Goal: Information Seeking & Learning: Find specific fact

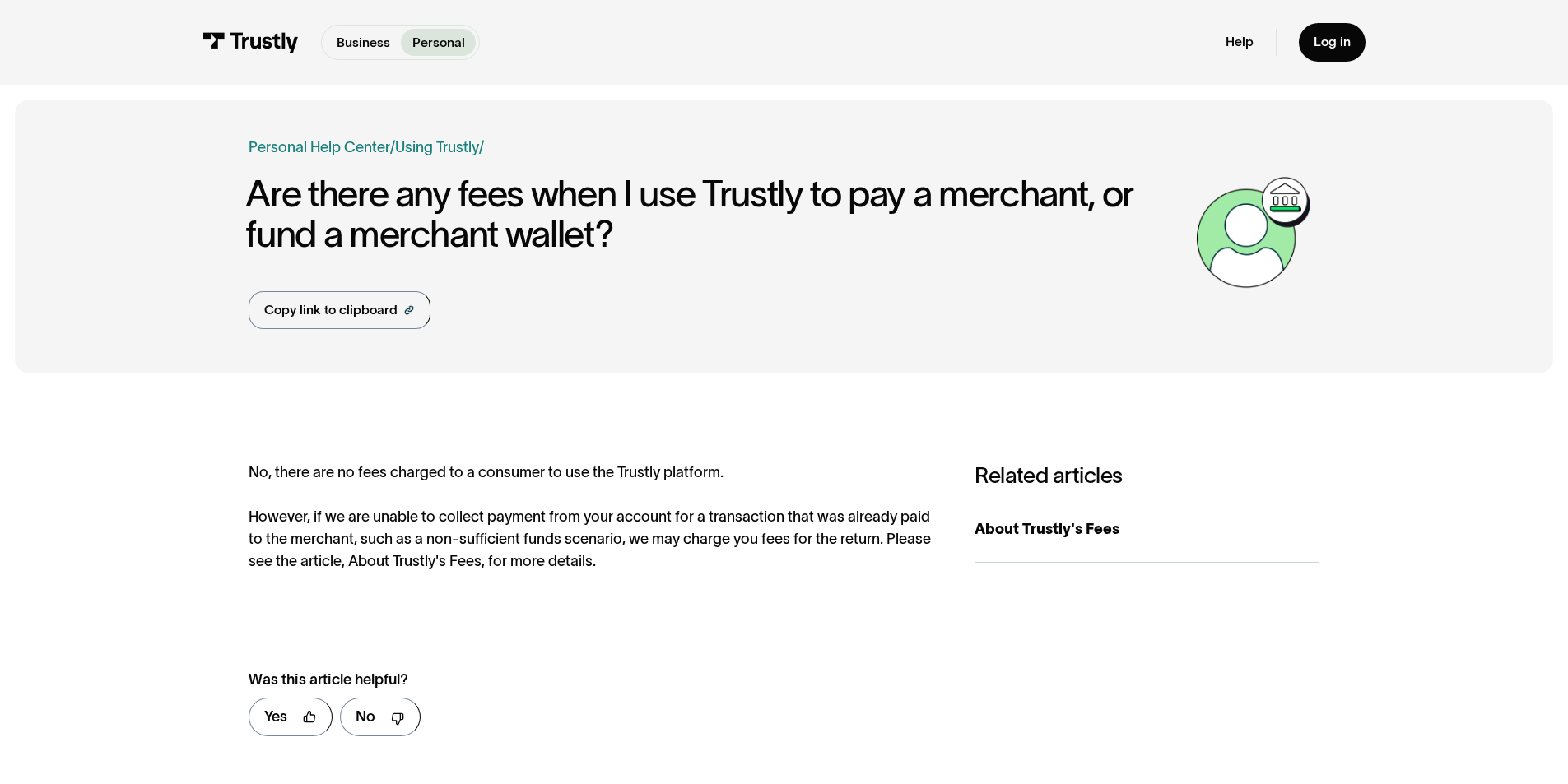
click at [580, 482] on div "No, there are no fees charged to a consumer to use the Trustly platform. Howeve…" at bounding box center [592, 517] width 689 height 111
click at [548, 517] on div "No, there are no fees charged to a consumer to use the Trustly platform. Howeve…" at bounding box center [592, 517] width 689 height 111
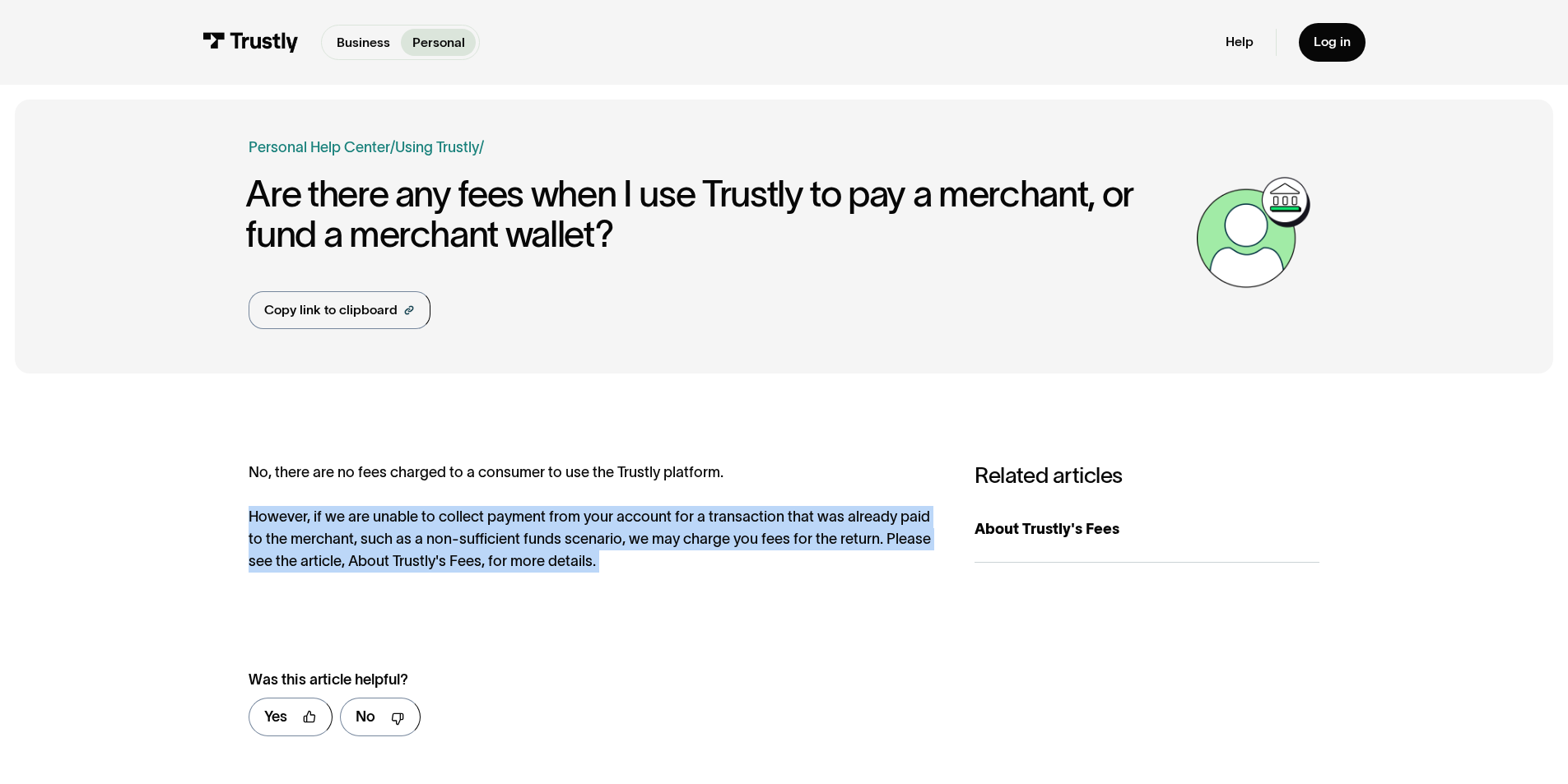
click at [548, 517] on div "No, there are no fees charged to a consumer to use the Trustly platform. Howeve…" at bounding box center [592, 517] width 689 height 111
click at [714, 533] on div "No, there are no fees charged to a consumer to use the Trustly platform. Howeve…" at bounding box center [592, 517] width 689 height 111
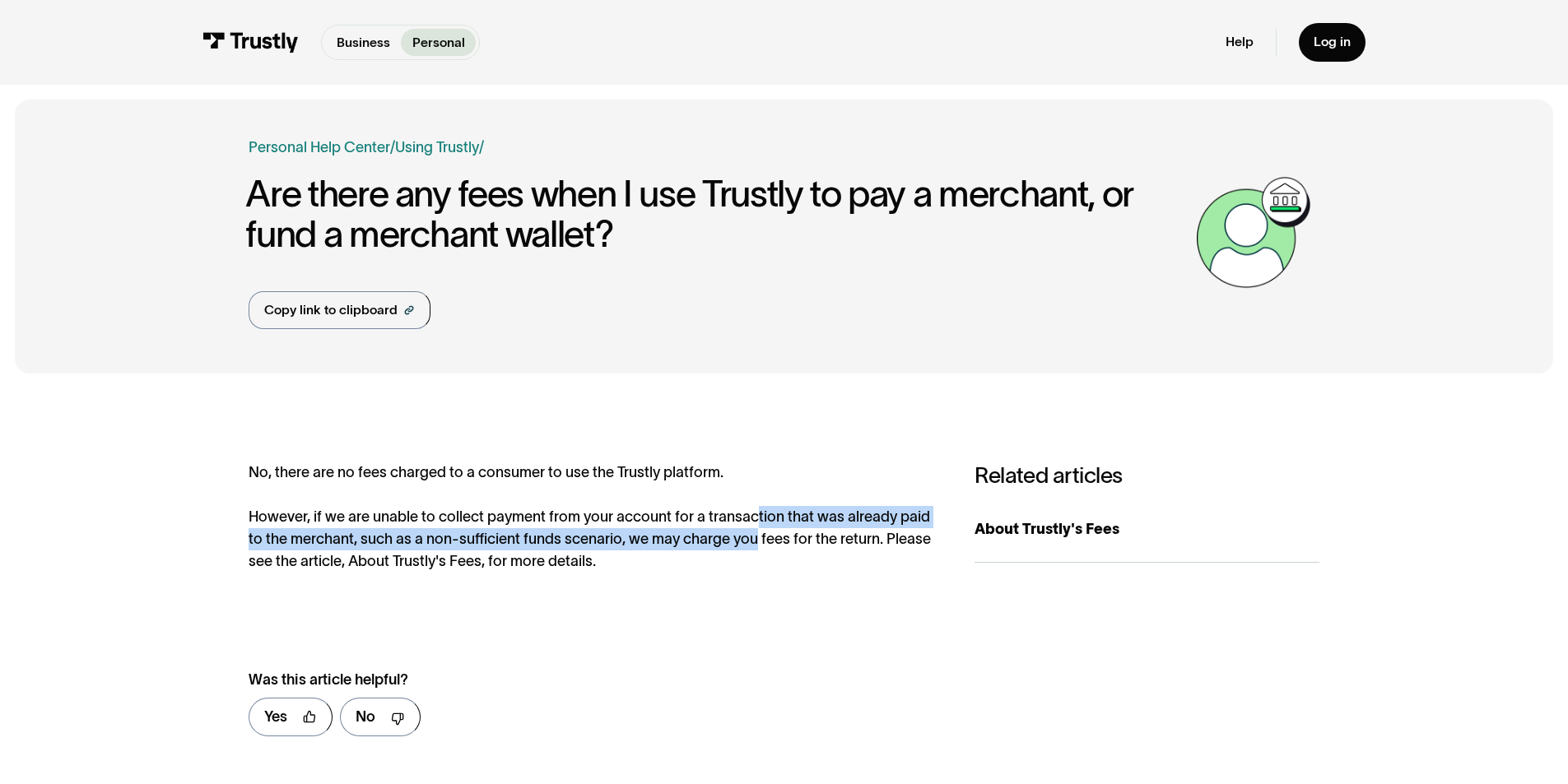
drag, startPoint x: 756, startPoint y: 522, endPoint x: 757, endPoint y: 541, distance: 19.0
click at [757, 541] on div "No, there are no fees charged to a consumer to use the Trustly platform. Howeve…" at bounding box center [592, 517] width 689 height 111
click at [756, 542] on div "No, there are no fees charged to a consumer to use the Trustly platform. Howeve…" at bounding box center [592, 517] width 689 height 111
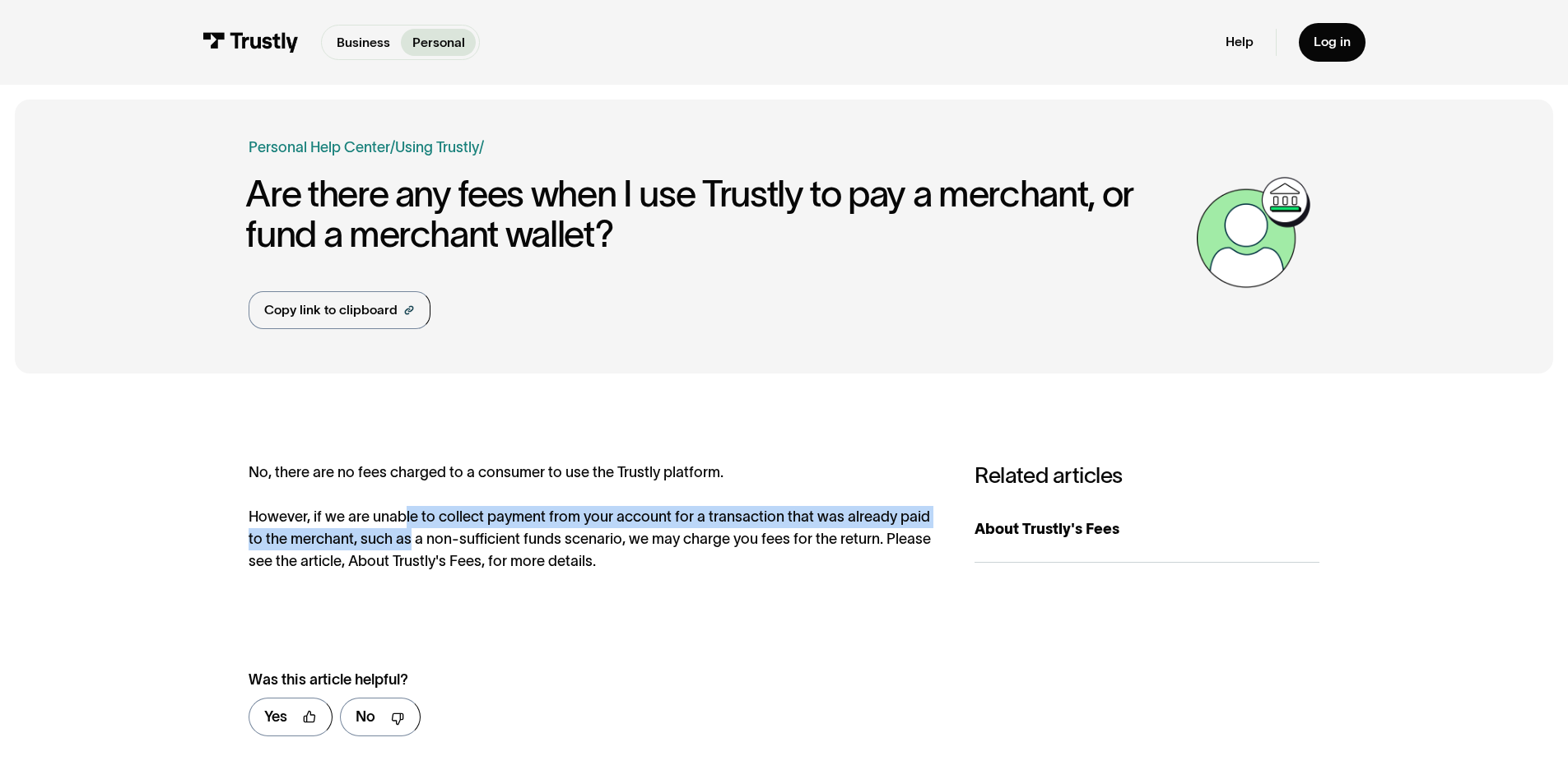
drag, startPoint x: 403, startPoint y: 517, endPoint x: 409, endPoint y: 542, distance: 25.7
click at [409, 542] on div "No, there are no fees charged to a consumer to use the Trustly platform. Howeve…" at bounding box center [592, 517] width 689 height 111
click at [408, 541] on div "No, there are no fees charged to a consumer to use the Trustly platform. Howeve…" at bounding box center [592, 517] width 689 height 111
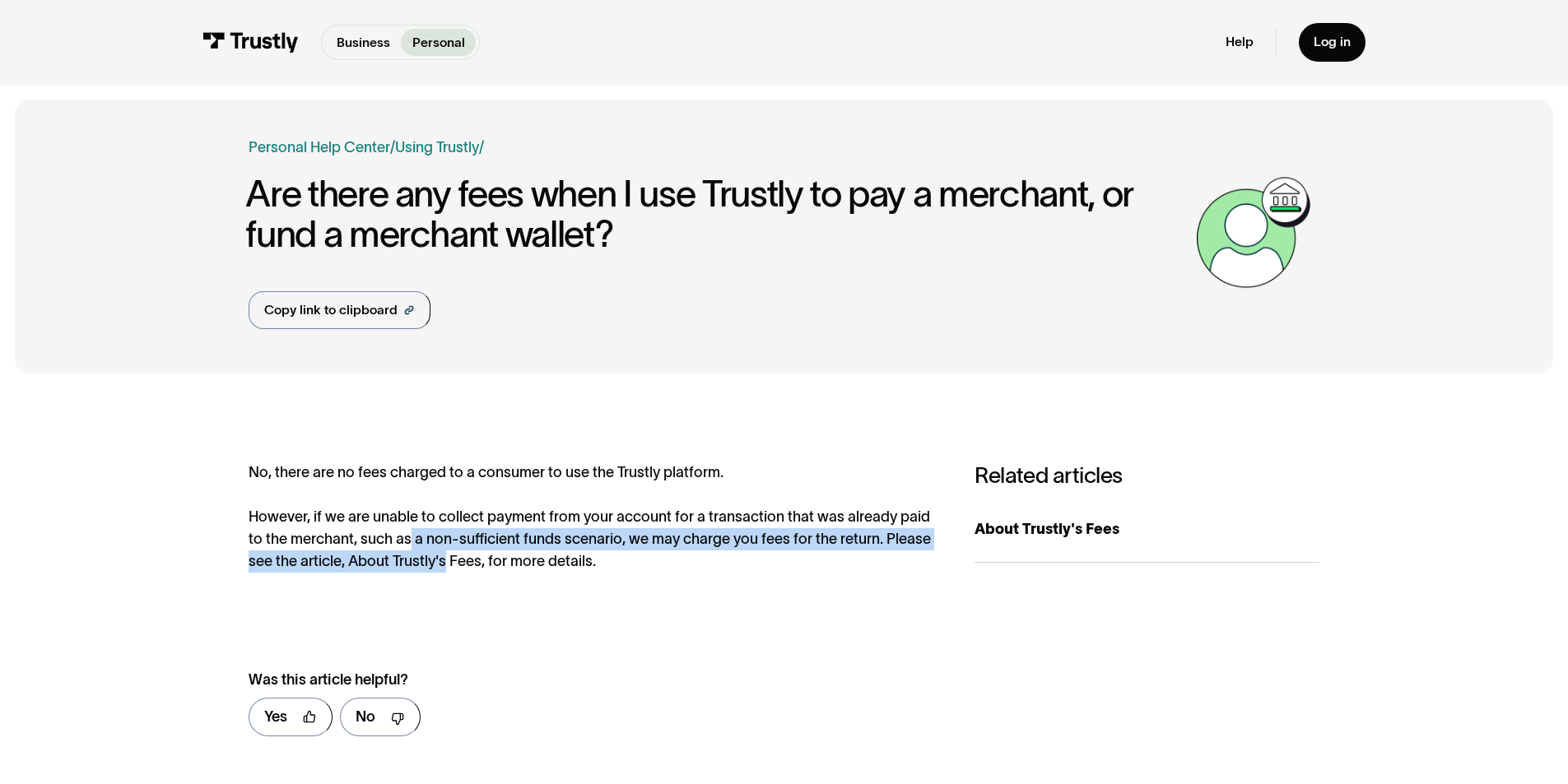
drag, startPoint x: 408, startPoint y: 541, endPoint x: 414, endPoint y: 559, distance: 19.0
click at [414, 559] on div "No, there are no fees charged to a consumer to use the Trustly platform. Howeve…" at bounding box center [592, 517] width 689 height 111
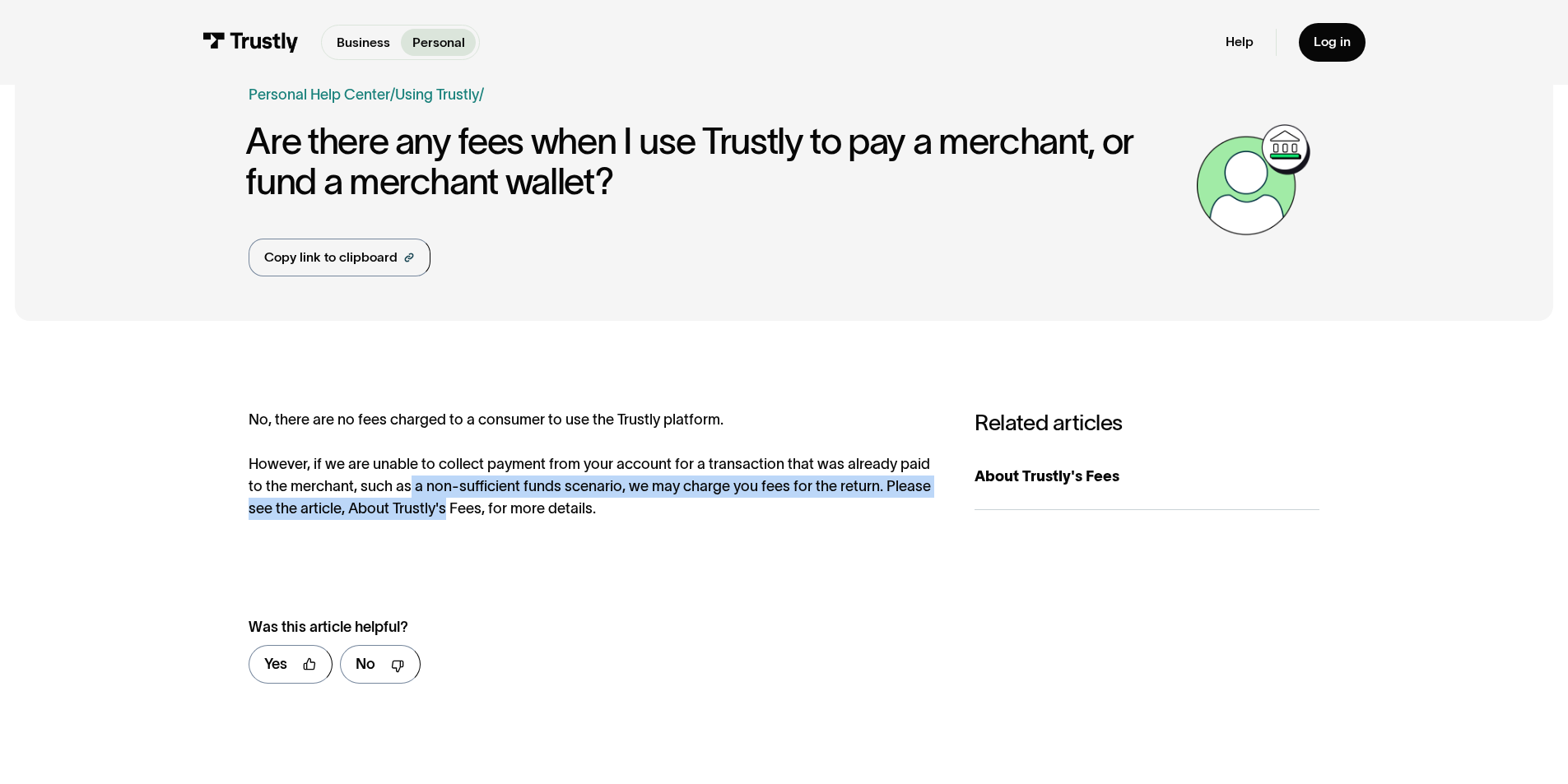
scroll to position [82, 0]
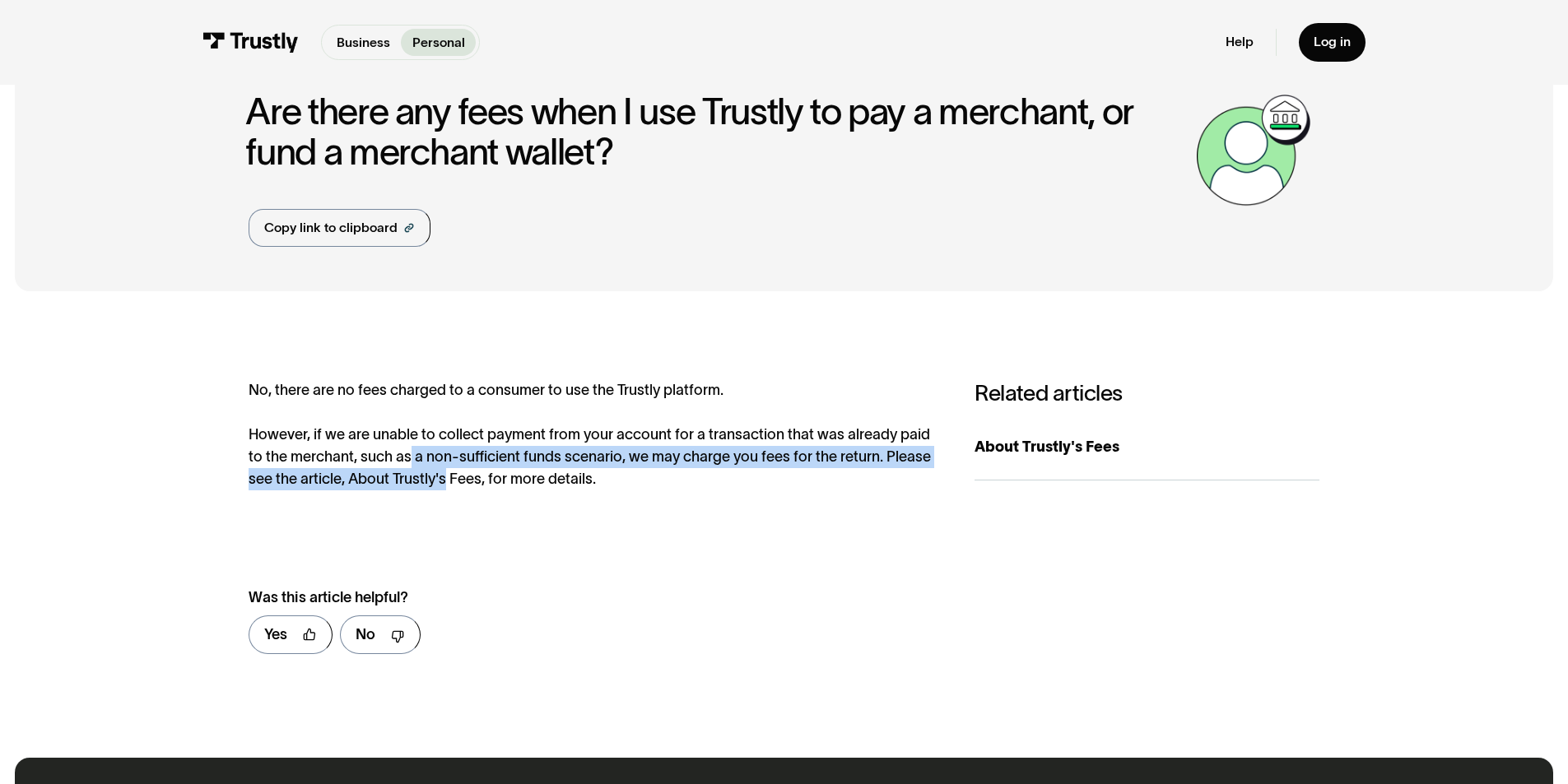
click at [414, 484] on div "No, there are no fees charged to a consumer to use the Trustly platform. Howeve…" at bounding box center [592, 435] width 689 height 111
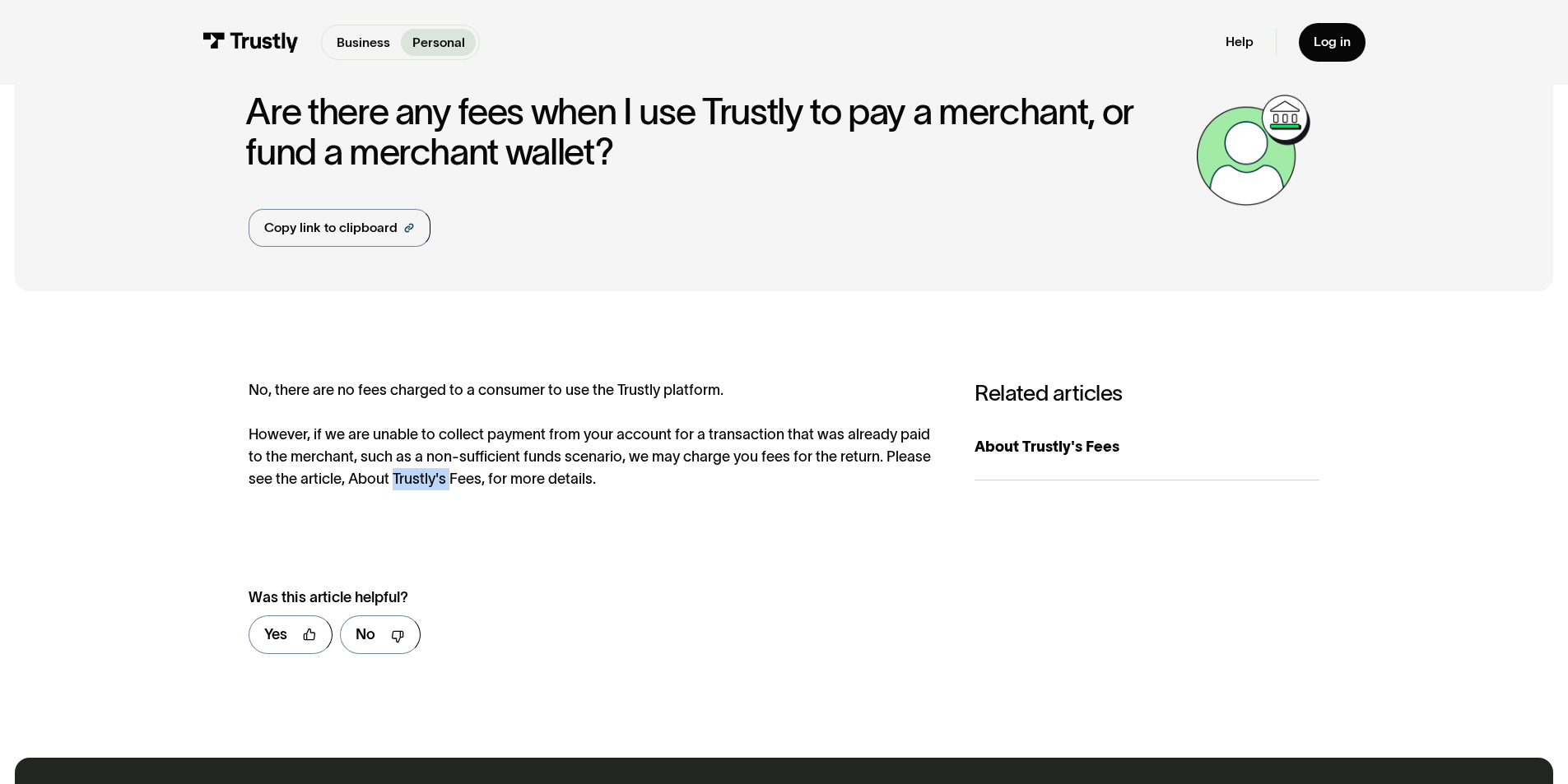
click at [414, 484] on div "No, there are no fees charged to a consumer to use the Trustly platform. Howeve…" at bounding box center [592, 435] width 689 height 111
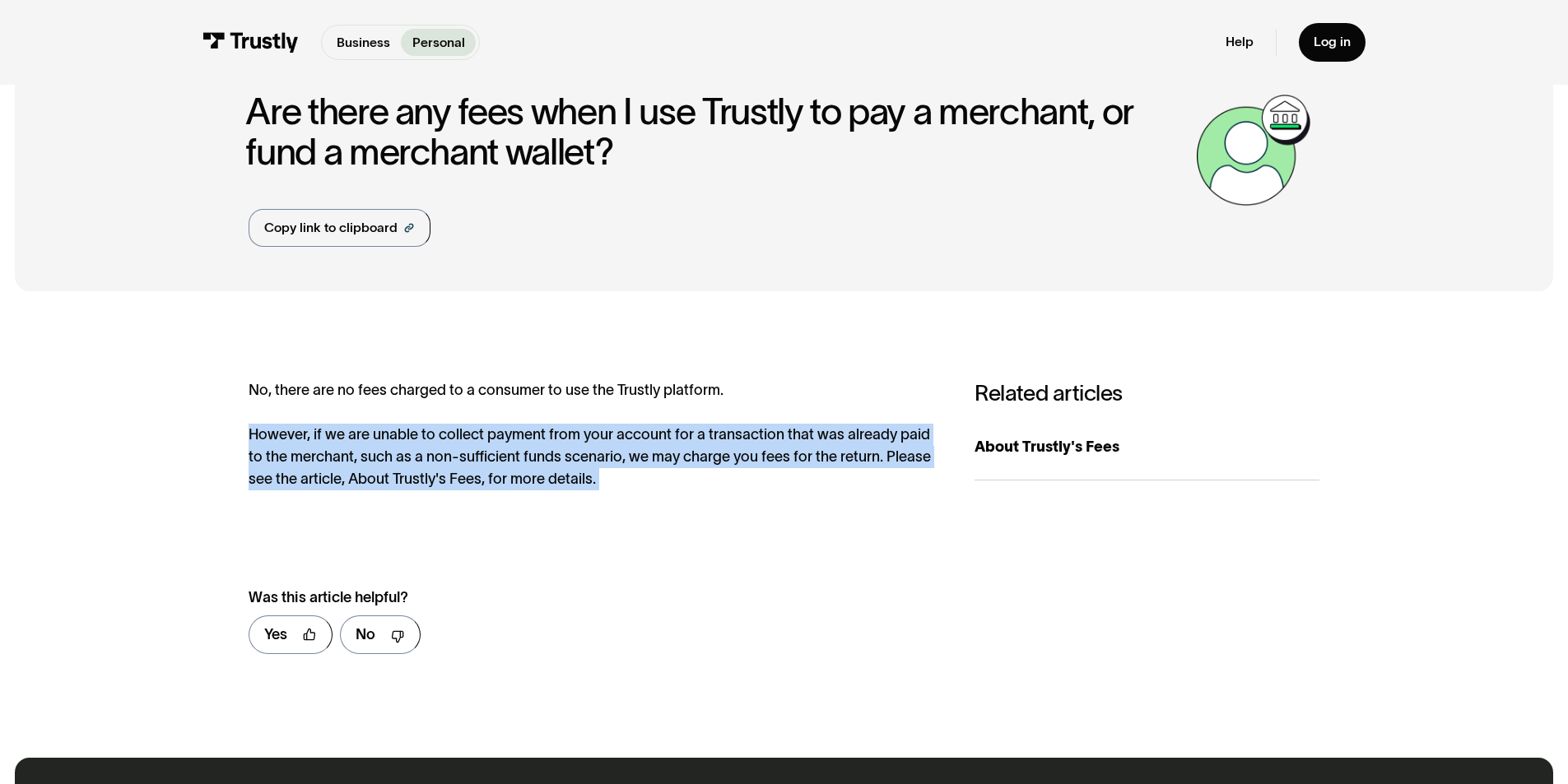
click at [414, 484] on div "No, there are no fees charged to a consumer to use the Trustly platform. Howeve…" at bounding box center [592, 435] width 689 height 111
click at [999, 443] on div "About Trustly's Fees" at bounding box center [1147, 447] width 345 height 22
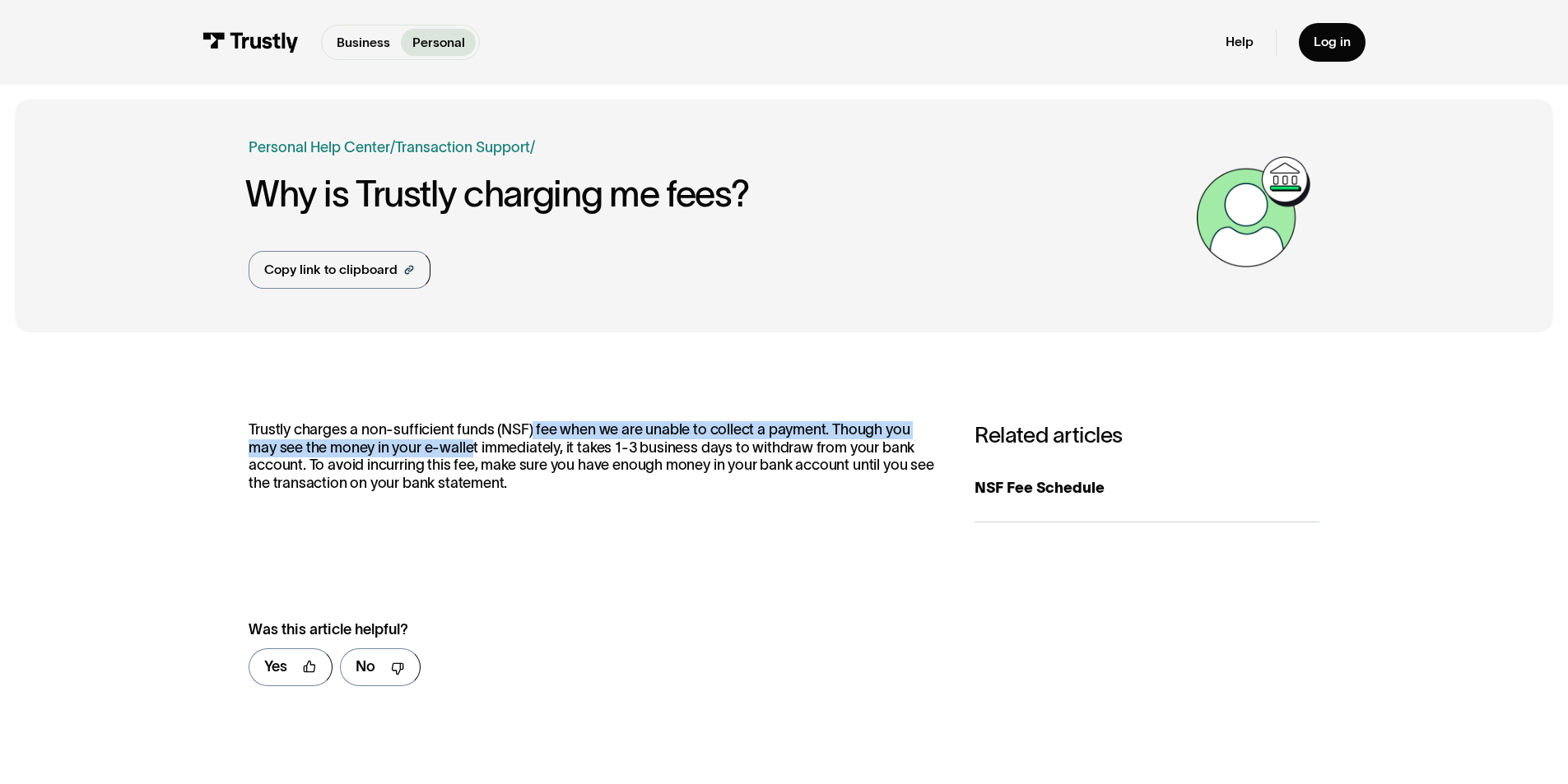
drag, startPoint x: 533, startPoint y: 426, endPoint x: 489, endPoint y: 436, distance: 45.1
click at [472, 445] on p "Trustly charges a non-sufficient funds (NSF) fee when we are unable to collect …" at bounding box center [592, 456] width 689 height 71
click at [1077, 480] on div "NSF Fee Schedule" at bounding box center [1147, 488] width 345 height 22
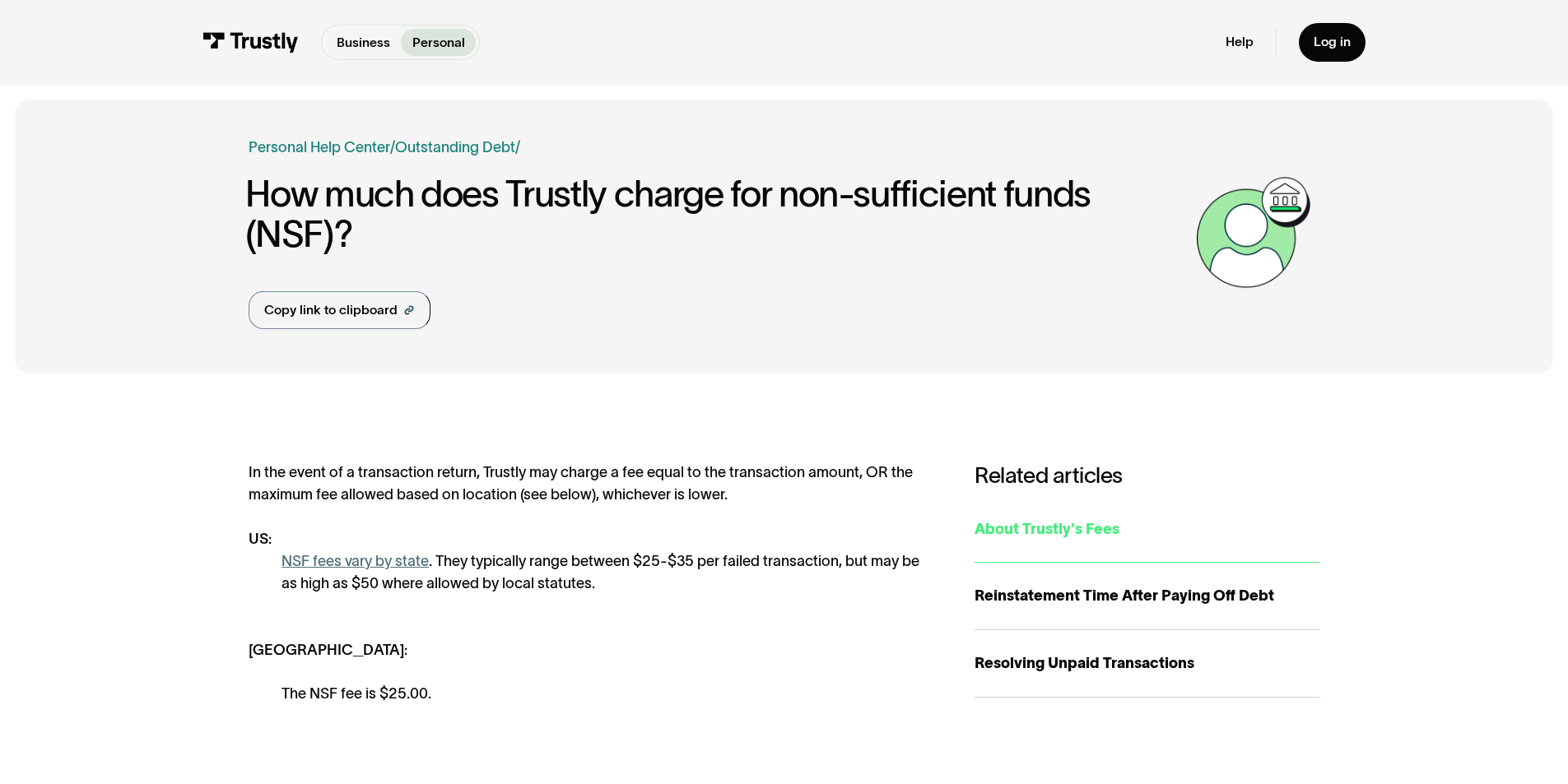
click at [1065, 528] on div "About Trustly's Fees" at bounding box center [1147, 529] width 345 height 22
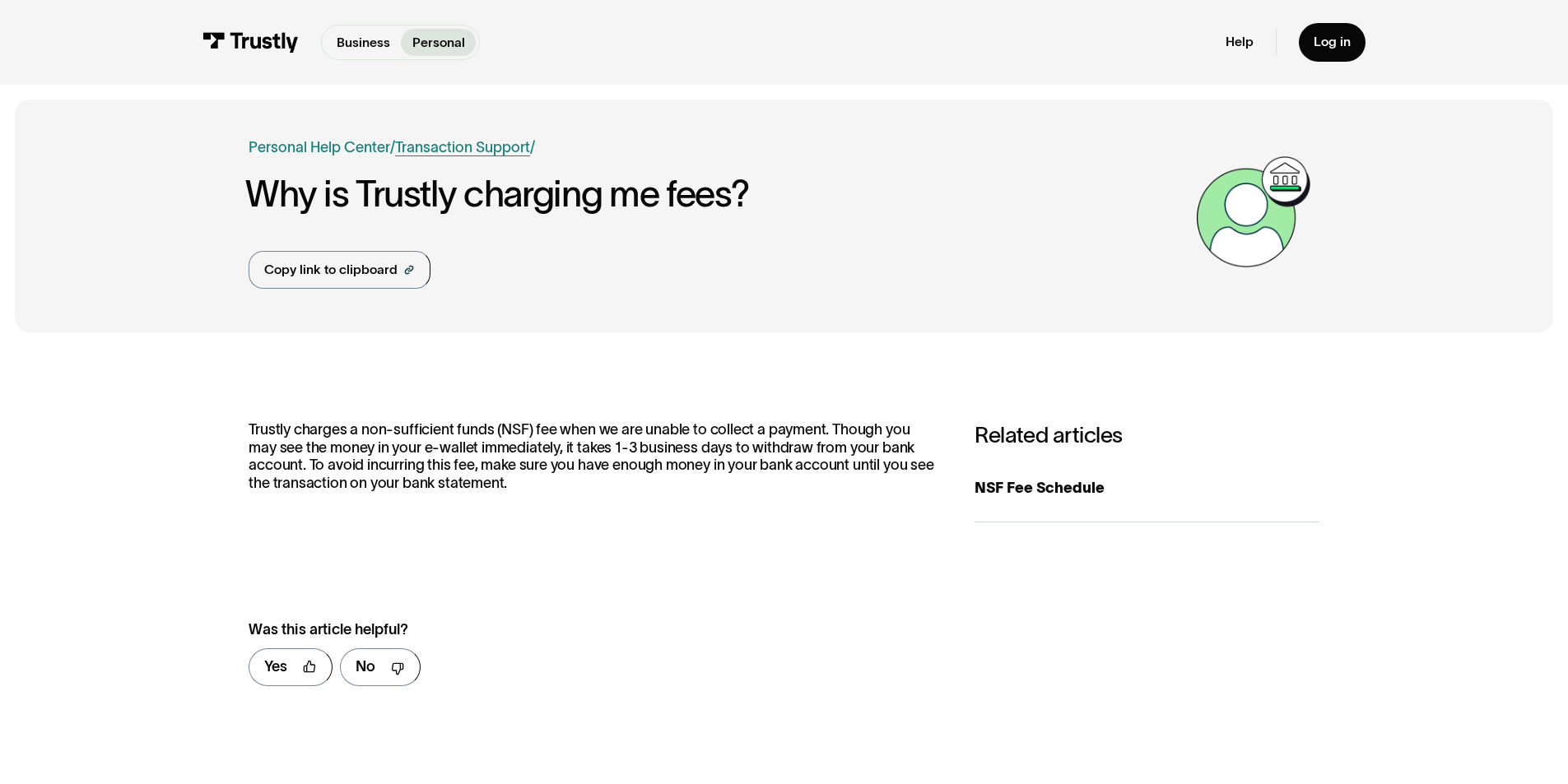
click at [438, 146] on link "Transaction Support" at bounding box center [463, 147] width 135 height 17
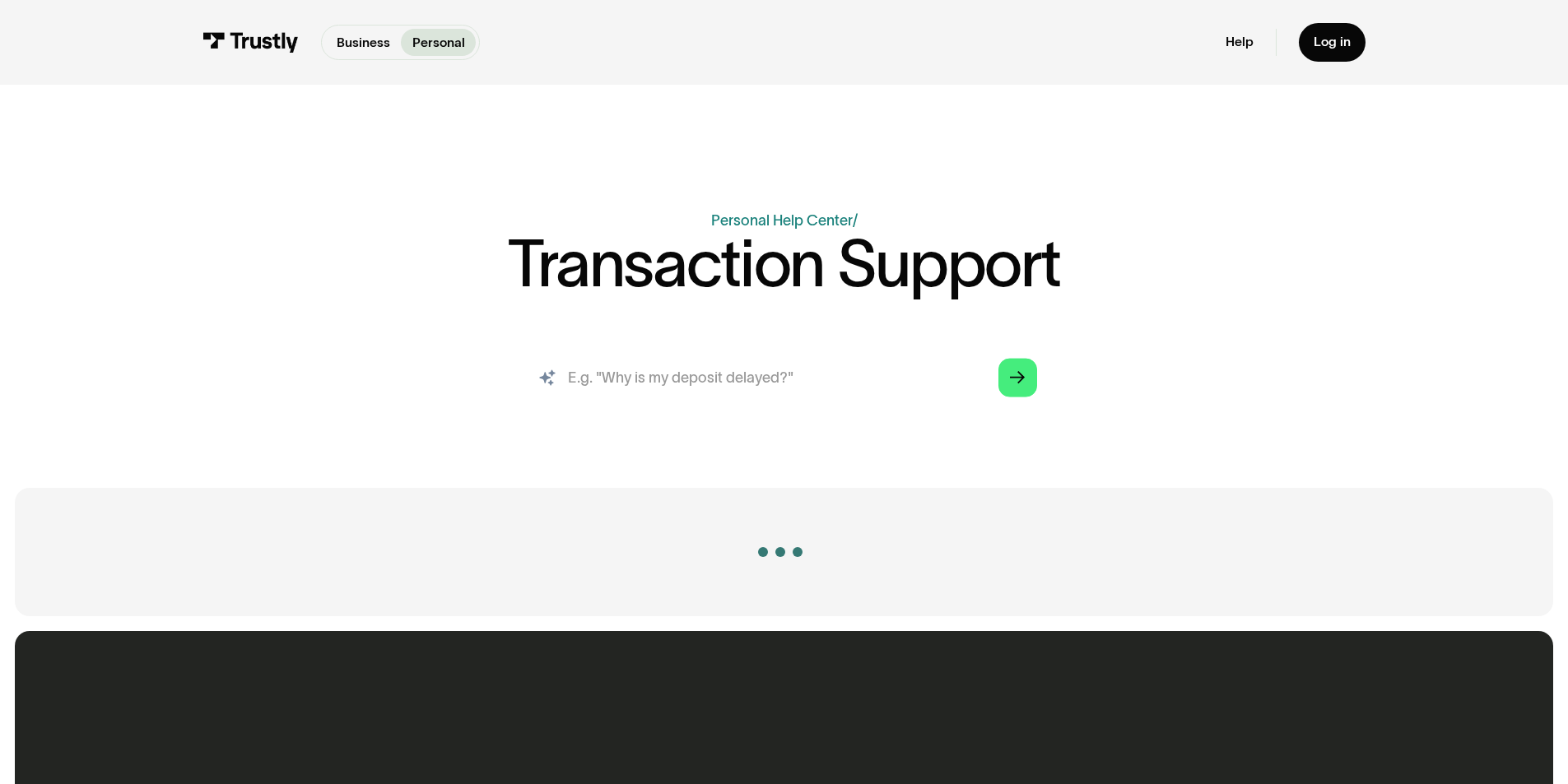
click at [801, 380] on input "search" at bounding box center [784, 378] width 535 height 59
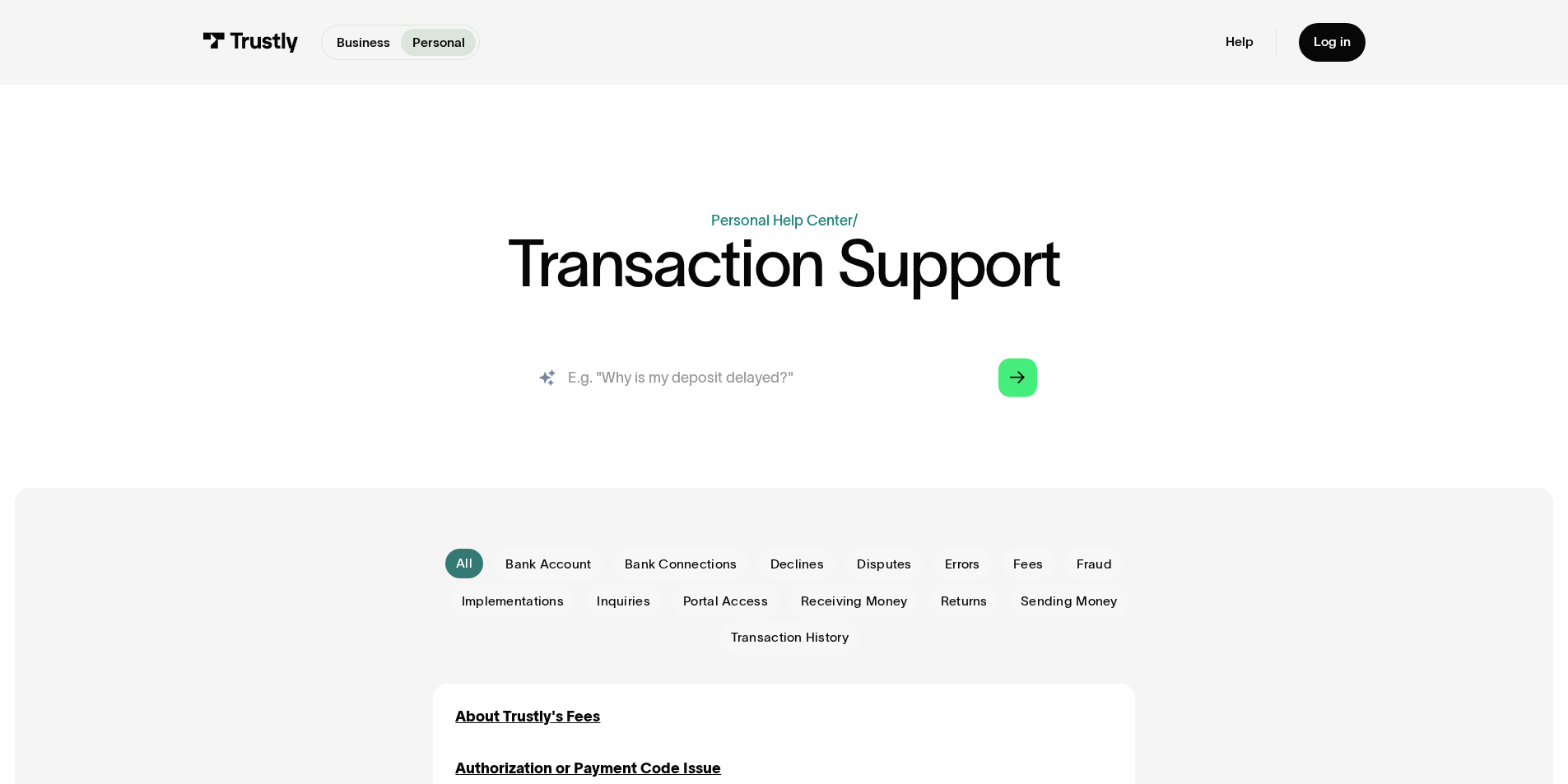
paste input "incl. exchange fee (2.75%)"
drag, startPoint x: 596, startPoint y: 381, endPoint x: 463, endPoint y: 369, distance: 133.5
click at [463, 369] on div "AI-powered search ( 1 / 4 ) Type your question and our smart search will find y…" at bounding box center [783, 385] width 1070 height 74
drag, startPoint x: 764, startPoint y: 383, endPoint x: 658, endPoint y: 381, distance: 106.0
click at [658, 381] on input "exchange fee (2.75%)" at bounding box center [784, 378] width 535 height 59
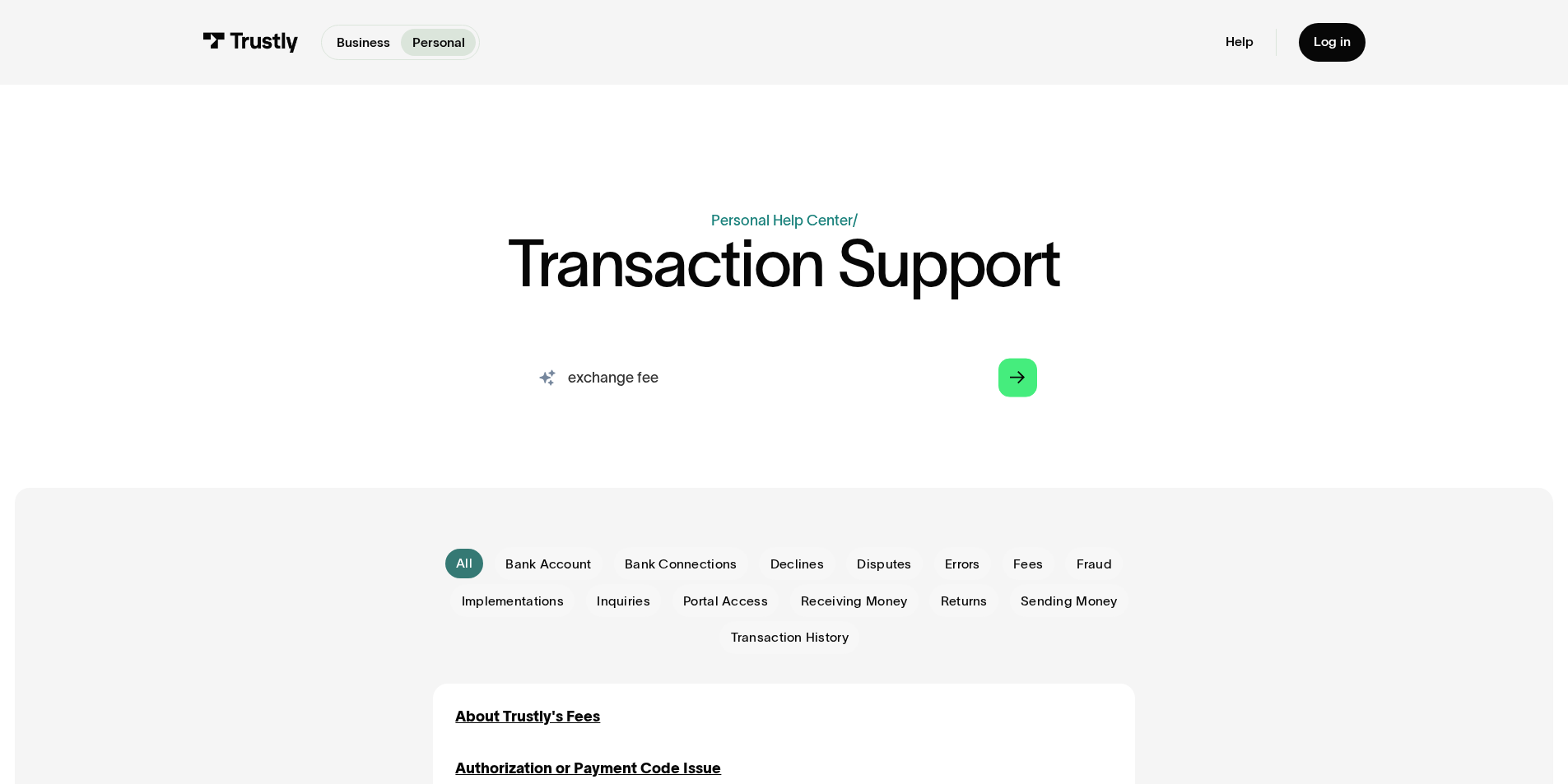
type input "exchange fee"
click at [1010, 376] on link "Arrow Right" at bounding box center [1018, 377] width 39 height 39
click at [1021, 370] on link "Arrow Right" at bounding box center [1018, 377] width 39 height 39
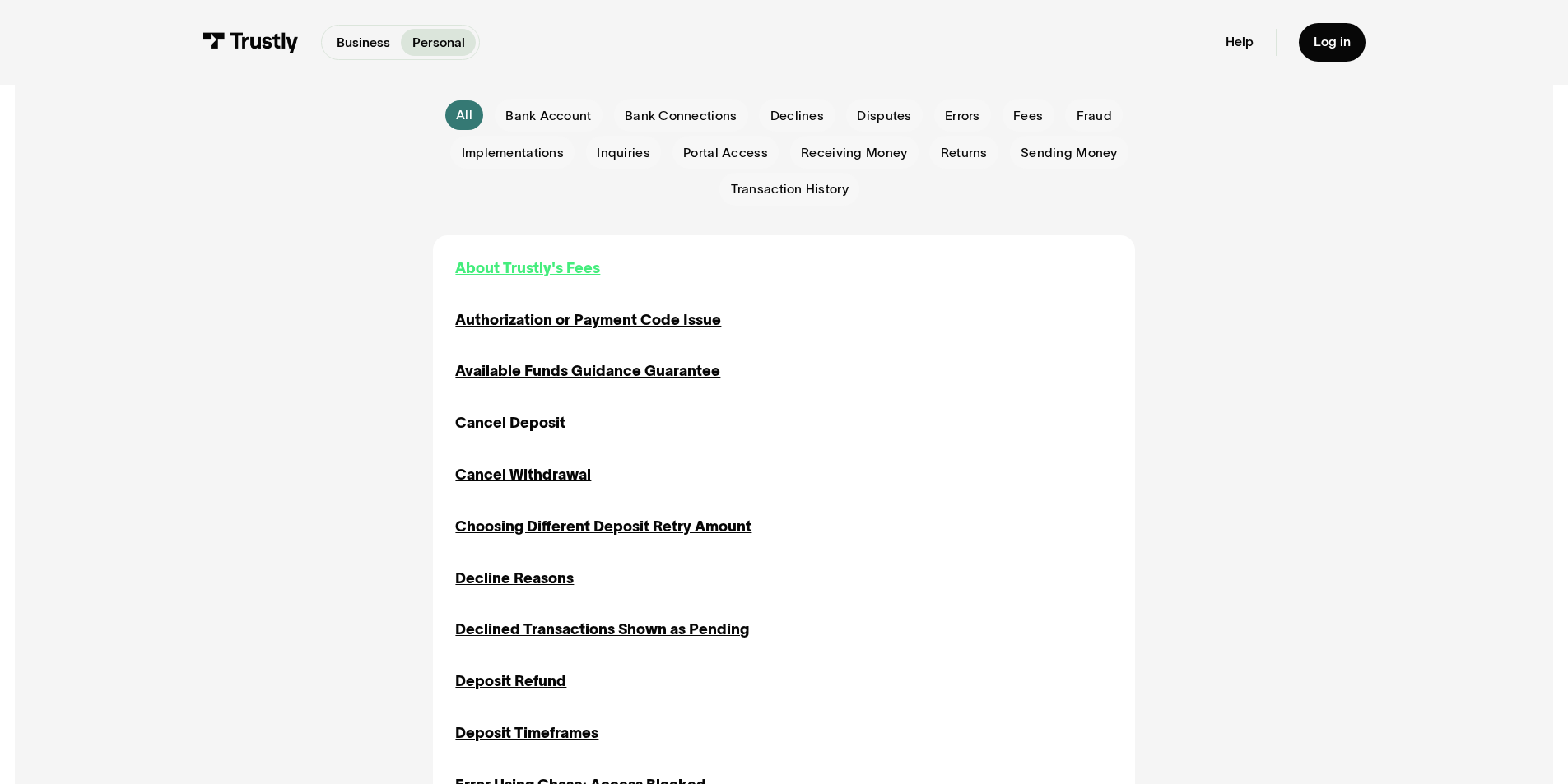
scroll to position [411, 0]
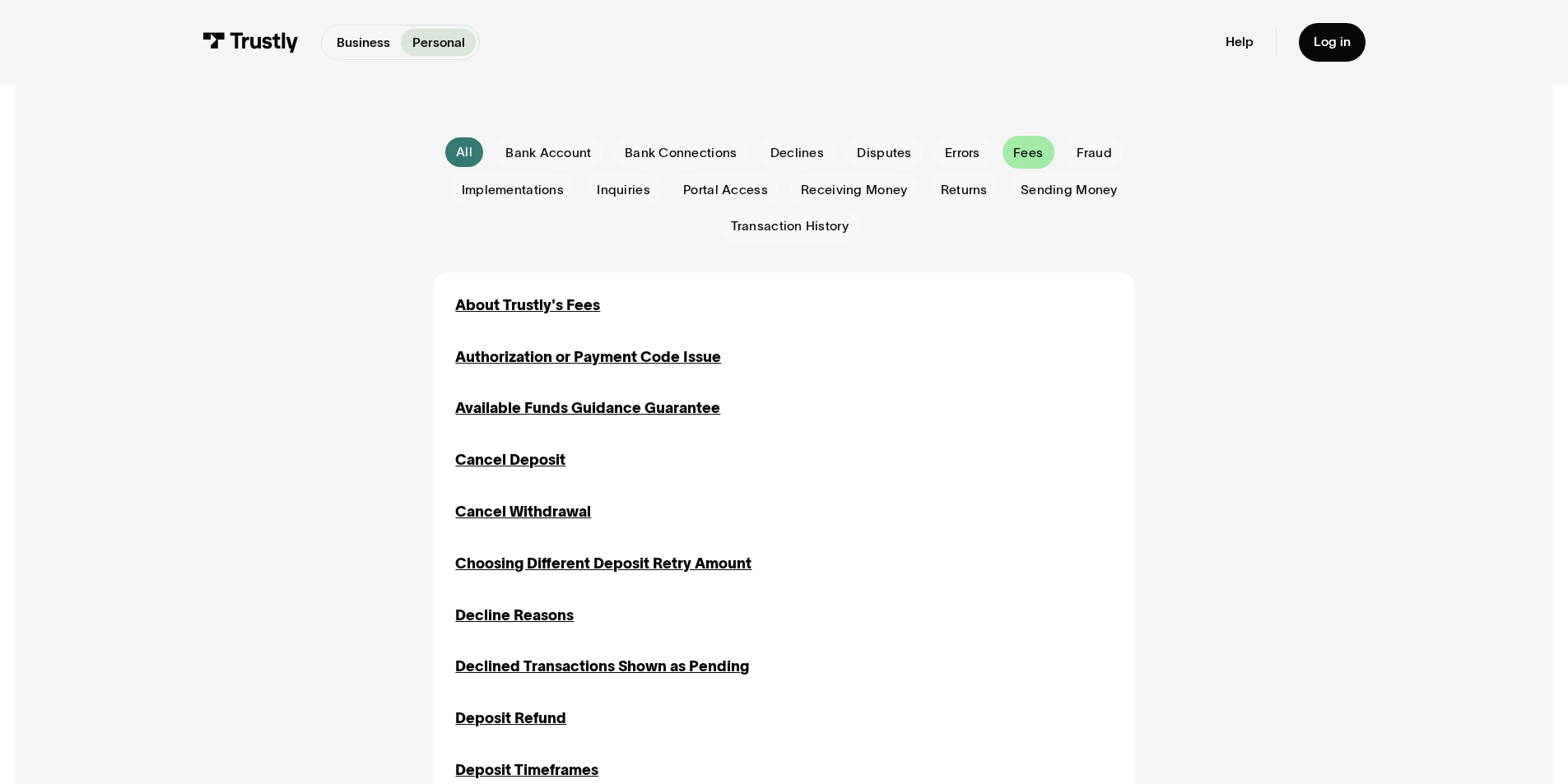
click at [1013, 157] on span "Fees" at bounding box center [1028, 153] width 29 height 18
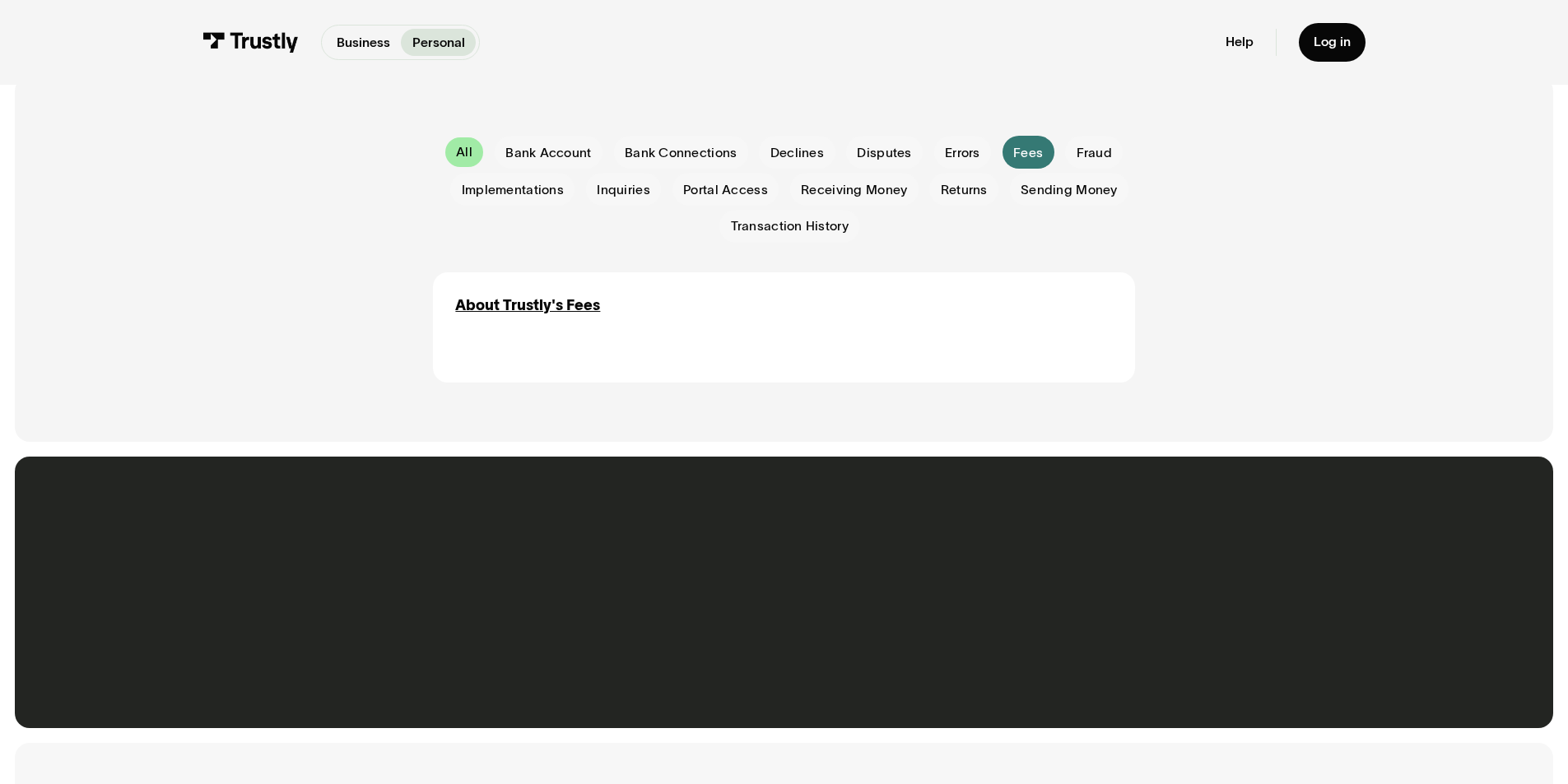
click at [480, 159] on link "All" at bounding box center [464, 152] width 39 height 29
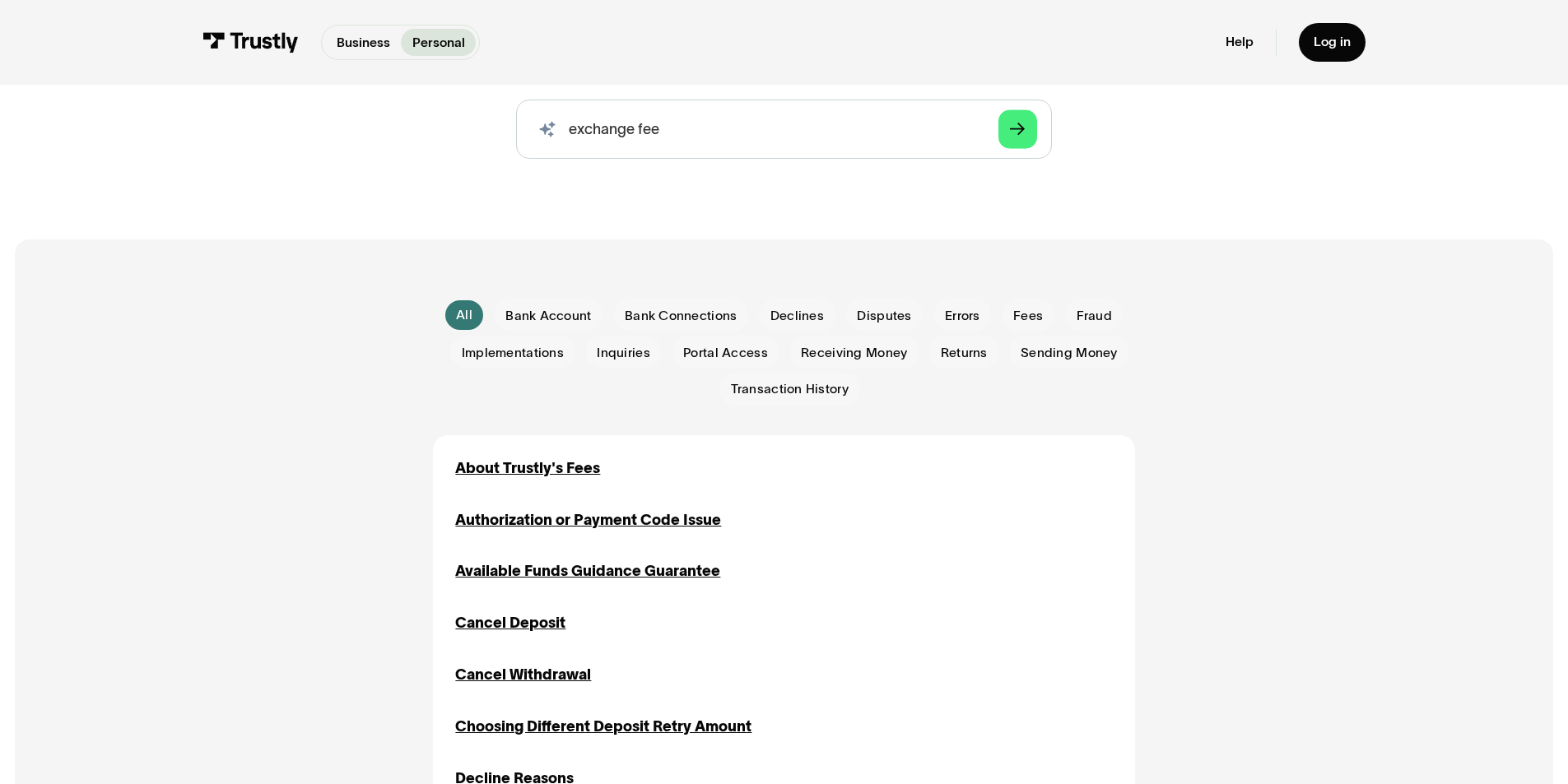
scroll to position [246, 0]
click at [764, 143] on input "exchange fee" at bounding box center [784, 131] width 535 height 59
click at [1032, 142] on link "Arrow Right" at bounding box center [1018, 131] width 39 height 39
